Goal: Book appointment/travel/reservation

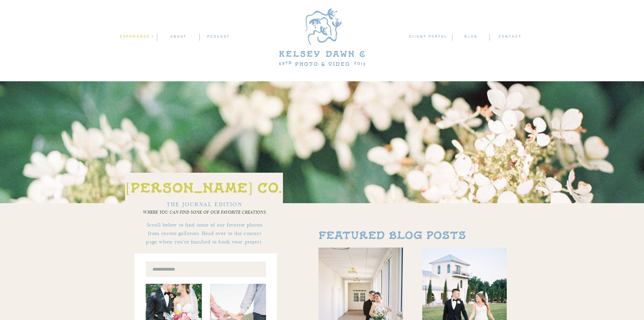
click at [149, 33] on nav "experience" at bounding box center [136, 36] width 33 height 6
click at [139, 47] on p "weddings" at bounding box center [138, 46] width 38 height 6
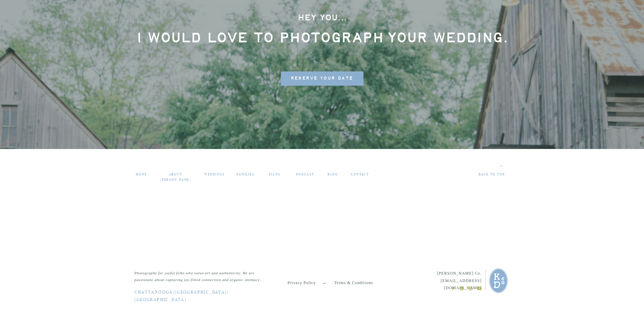
scroll to position [3658, 0]
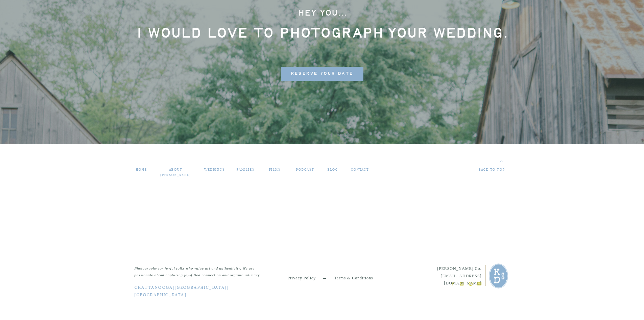
click at [321, 75] on span "reserve your date" at bounding box center [322, 73] width 63 height 7
